Goal: Task Accomplishment & Management: Manage account settings

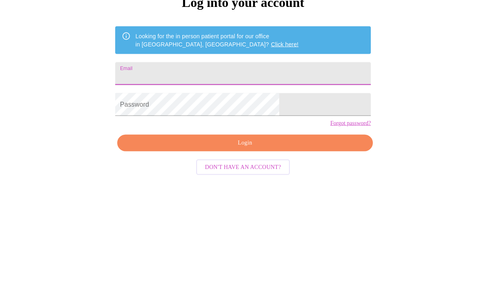
type input "[EMAIL_ADDRESS][DOMAIN_NAME]"
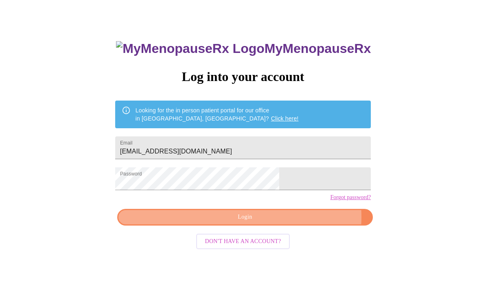
click at [286, 222] on span "Login" at bounding box center [245, 217] width 237 height 10
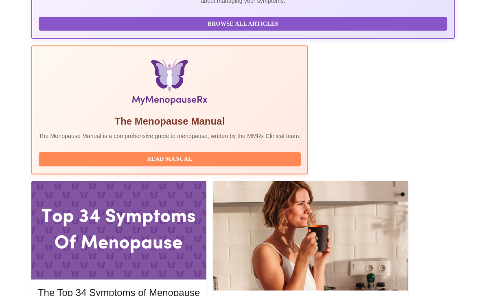
scroll to position [212, 0]
